Goal: Task Accomplishment & Management: Use online tool/utility

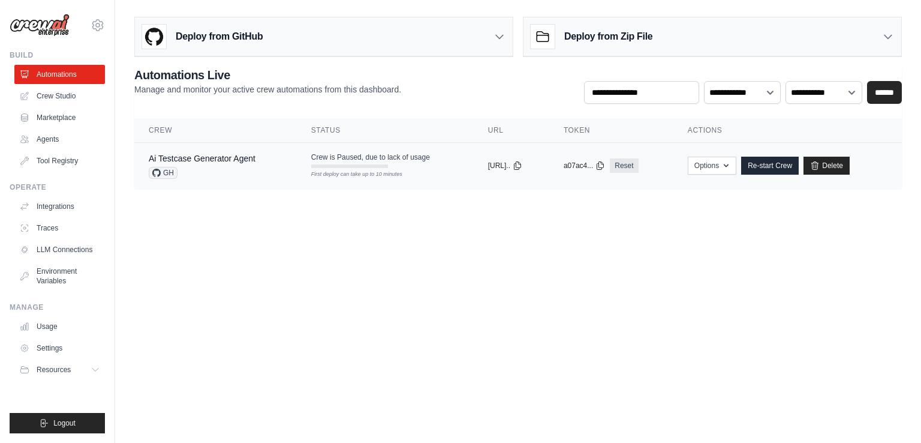
click at [278, 161] on td "Ai Testcase Generator Agent GH" at bounding box center [215, 166] width 163 height 46
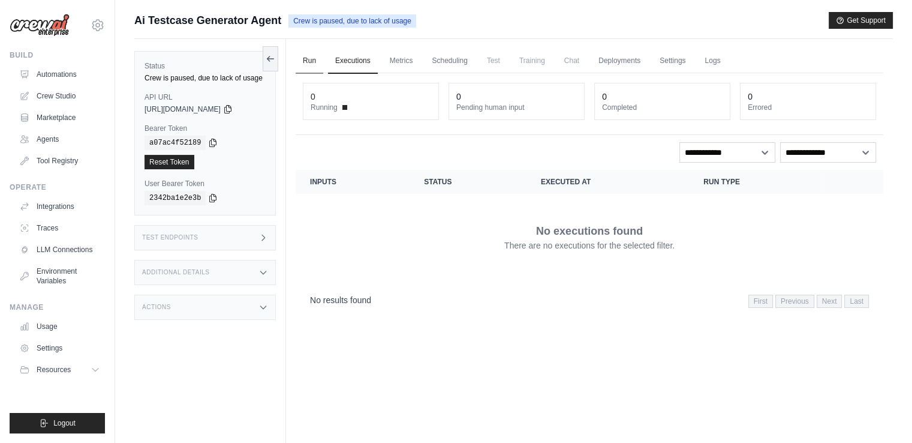
click at [309, 65] on link "Run" at bounding box center [310, 61] width 28 height 25
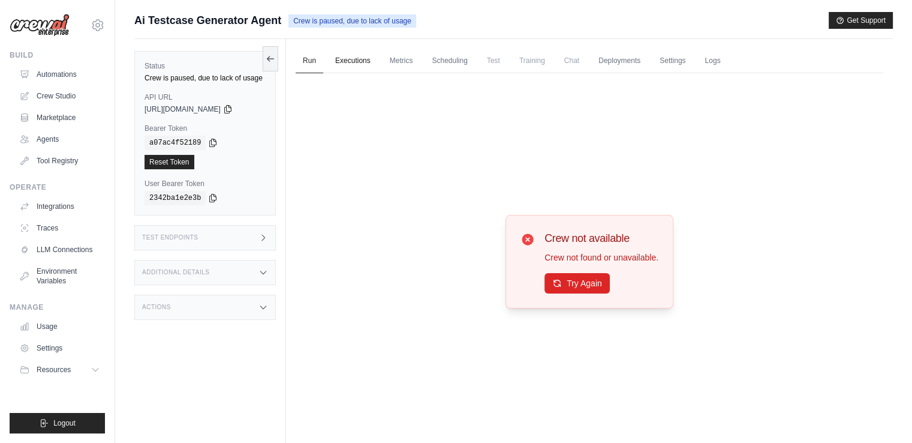
click at [357, 65] on link "Executions" at bounding box center [353, 61] width 50 height 25
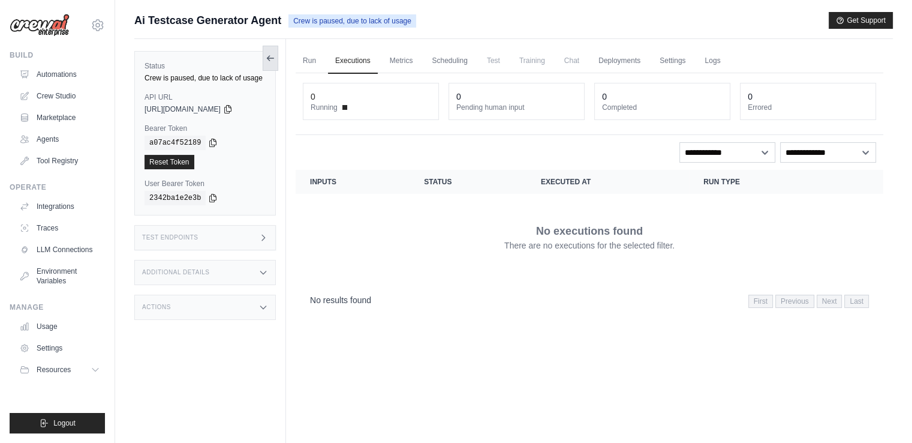
click at [269, 61] on icon at bounding box center [271, 58] width 10 height 10
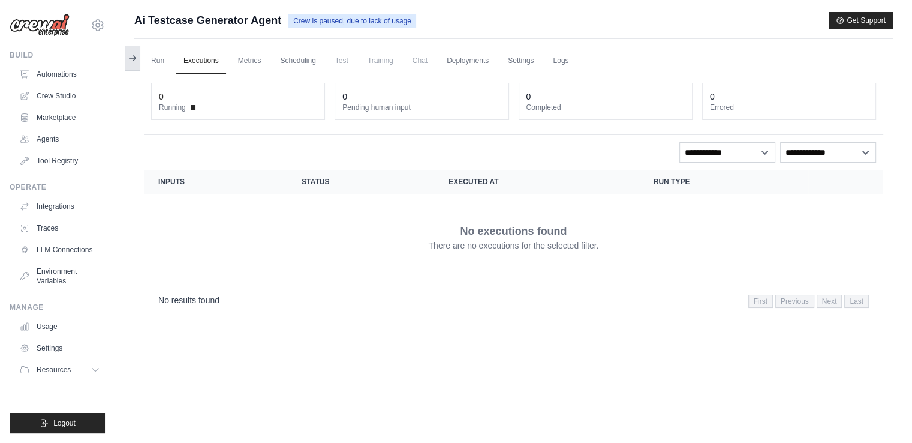
click at [129, 50] on button at bounding box center [133, 58] width 16 height 25
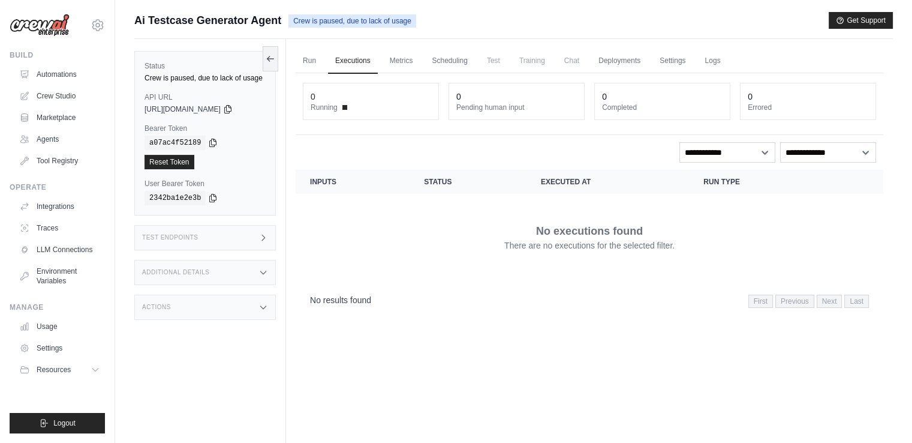
click at [168, 13] on span "Ai Testcase Generator Agent" at bounding box center [207, 20] width 147 height 17
click at [193, 34] on div "Submit a support request Describe your issue or question * Please be specific a…" at bounding box center [513, 25] width 759 height 27
click at [258, 273] on div "Additional Details" at bounding box center [205, 272] width 142 height 25
click at [250, 312] on div "Actions" at bounding box center [205, 306] width 142 height 25
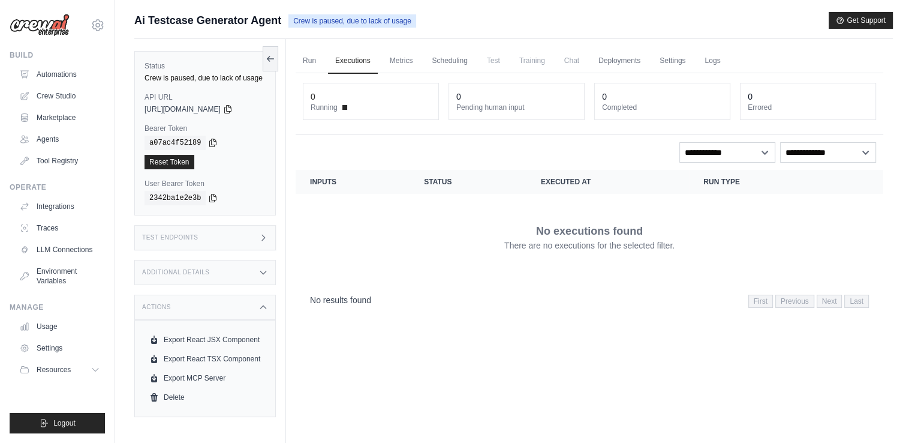
click at [254, 308] on div "Actions" at bounding box center [205, 306] width 142 height 25
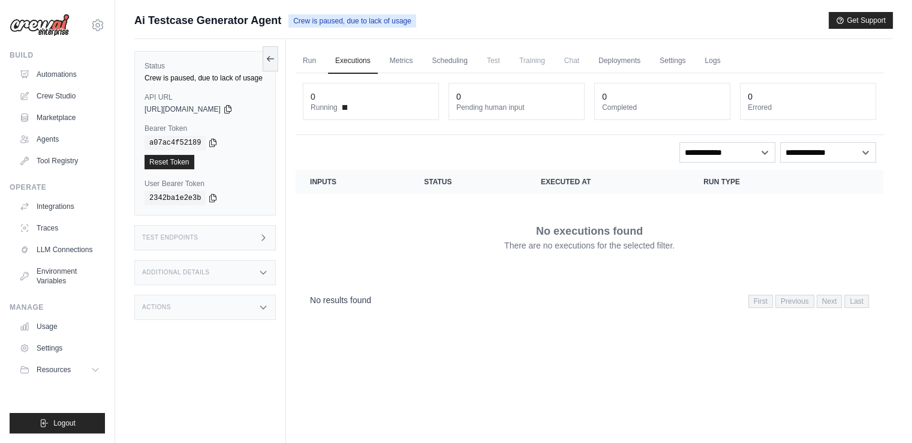
click at [267, 235] on icon at bounding box center [263, 238] width 10 height 10
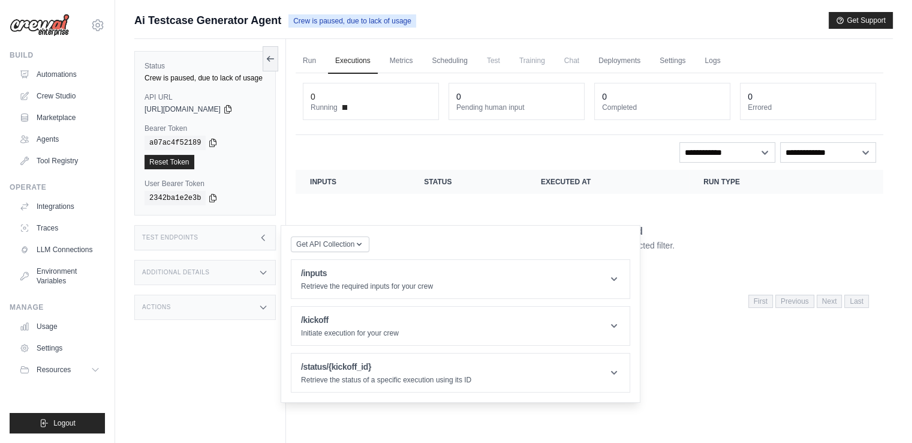
click at [265, 230] on div "Test Endpoints" at bounding box center [205, 237] width 142 height 25
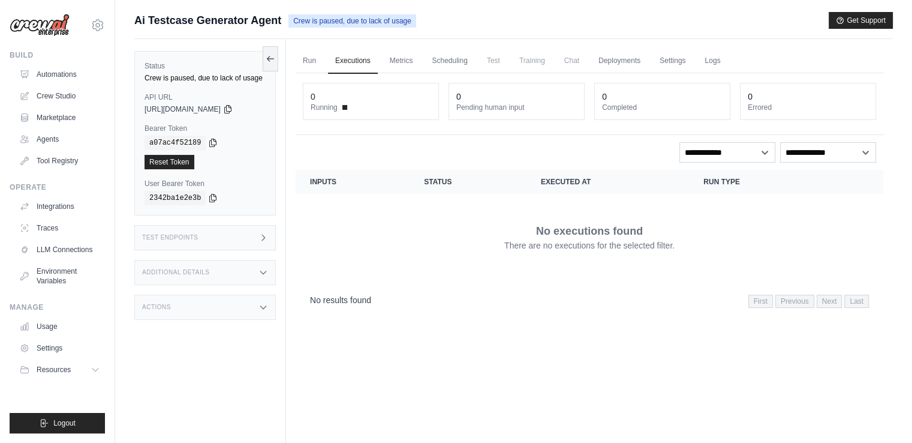
drag, startPoint x: 134, startPoint y: 22, endPoint x: 284, endPoint y: 20, distance: 149.4
click at [284, 20] on div "Ai Testcase Generator Agent Crew is paused, due to lack of usage" at bounding box center [275, 20] width 282 height 17
copy span "Ai Testcase Generator Agent"
